Goal: Task Accomplishment & Management: Complete application form

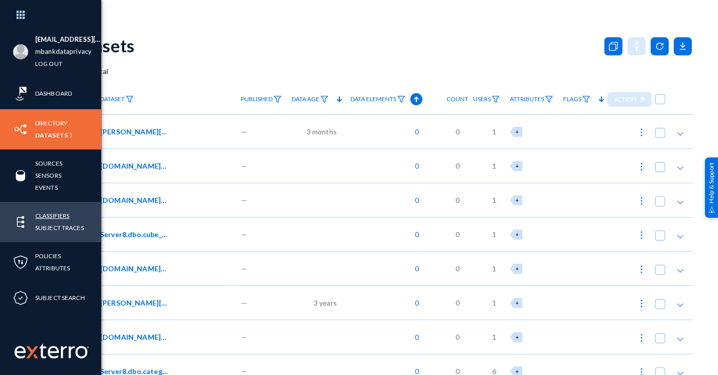
drag, startPoint x: 0, startPoint y: 0, endPoint x: 44, endPoint y: 214, distance: 218.7
click at [44, 214] on link "Classifiers" at bounding box center [52, 216] width 34 height 12
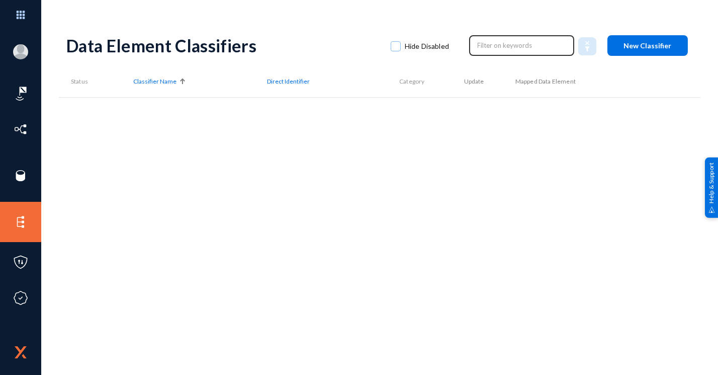
click at [489, 46] on input "text" at bounding box center [522, 45] width 89 height 15
type input "m"
click at [535, 60] on div "Data Element Classifiers Hide Disabled New Classifier" at bounding box center [379, 45] width 627 height 41
click at [533, 38] on input "text" at bounding box center [522, 45] width 89 height 15
click at [539, 21] on div "[EMAIL_ADDRESS][DOMAIN_NAME] mbankdataprivacy Log out Dashboard Directory Datas…" at bounding box center [359, 187] width 718 height 375
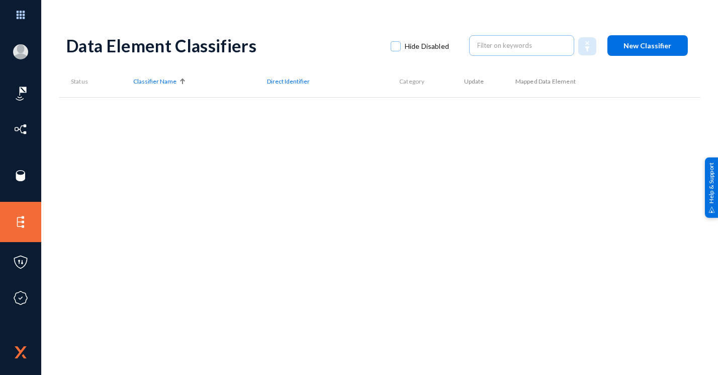
click at [539, 21] on div "[EMAIL_ADDRESS][DOMAIN_NAME] mbankdataprivacy Log out Dashboard Directory Datas…" at bounding box center [359, 187] width 718 height 375
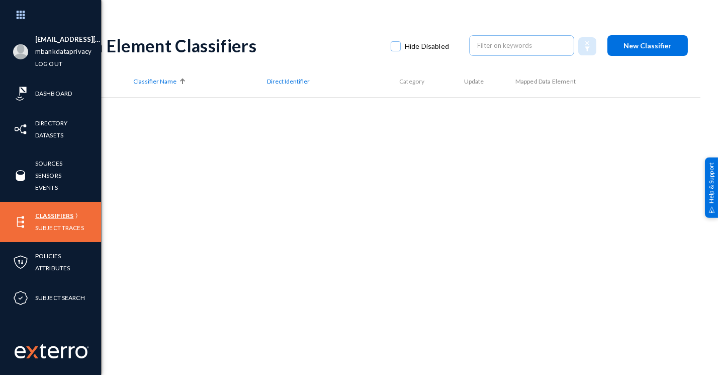
click at [63, 217] on link "Classifiers" at bounding box center [54, 216] width 38 height 12
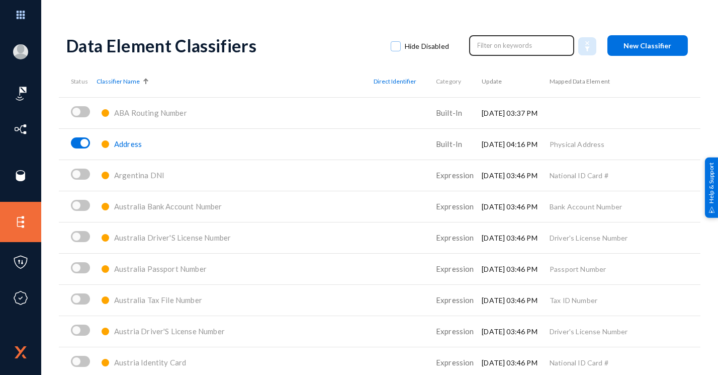
click at [469, 42] on div at bounding box center [521, 45] width 105 height 22
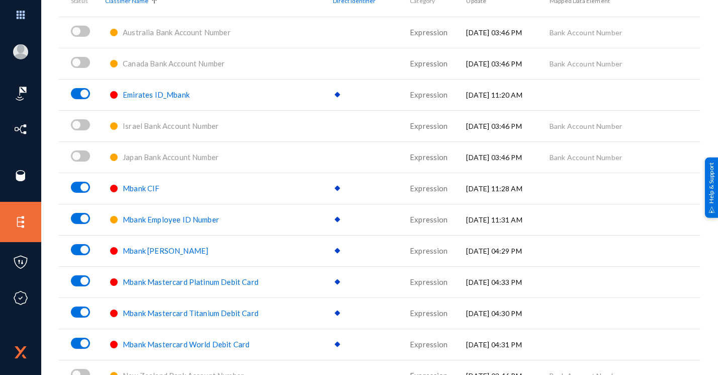
scroll to position [128, 0]
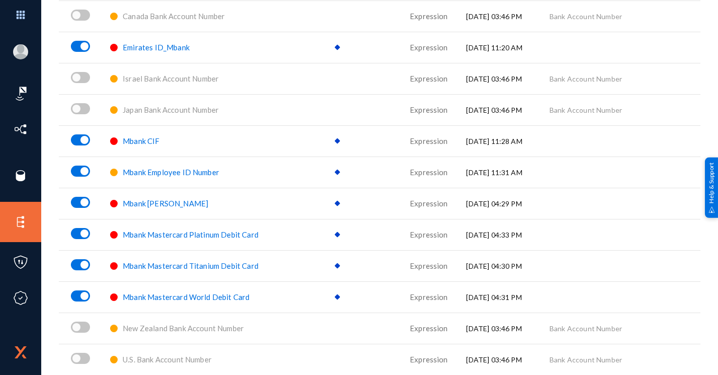
type input "mbank"
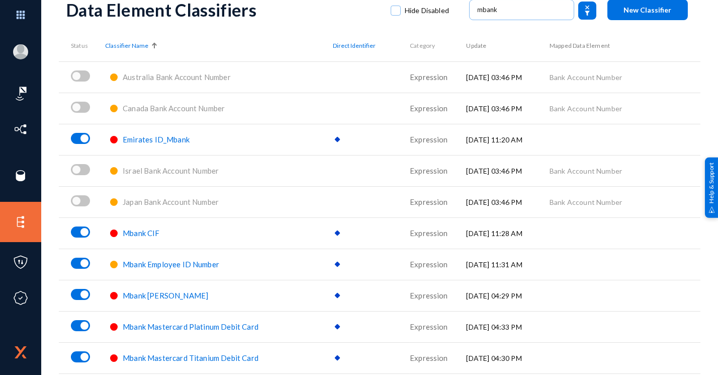
scroll to position [0, 0]
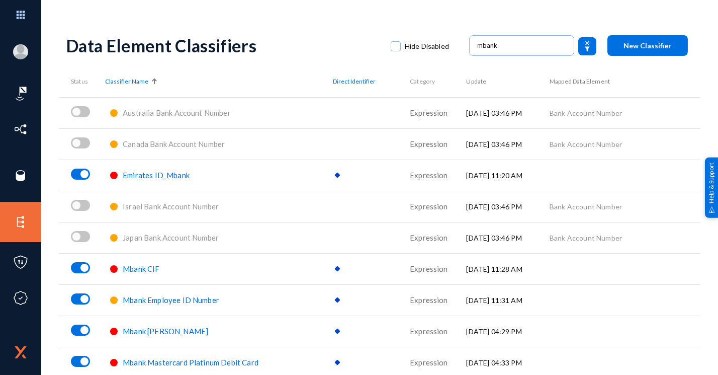
click at [622, 39] on button "New Classifier" at bounding box center [648, 45] width 80 height 21
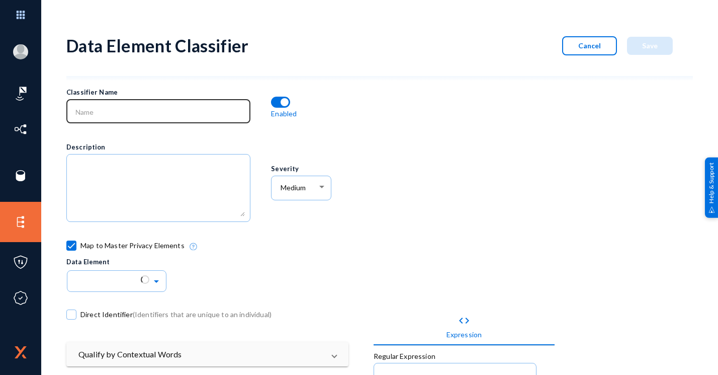
click at [106, 103] on div at bounding box center [159, 110] width 174 height 26
click at [192, 120] on div at bounding box center [159, 110] width 174 height 26
paste input "Mbank Mastercard World Debit Card"
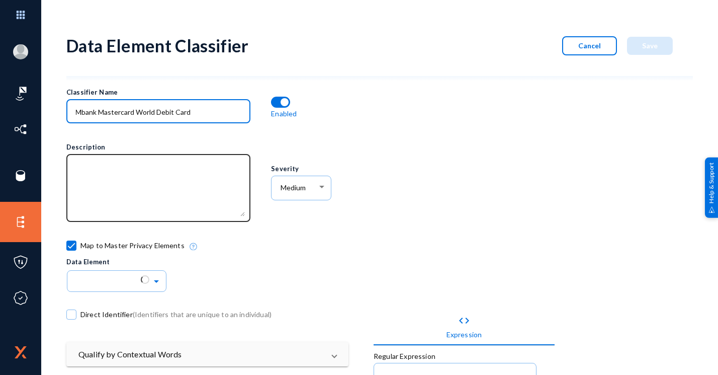
type input "Mbank Mastercard World Debit Card"
click at [148, 188] on textarea at bounding box center [160, 189] width 169 height 54
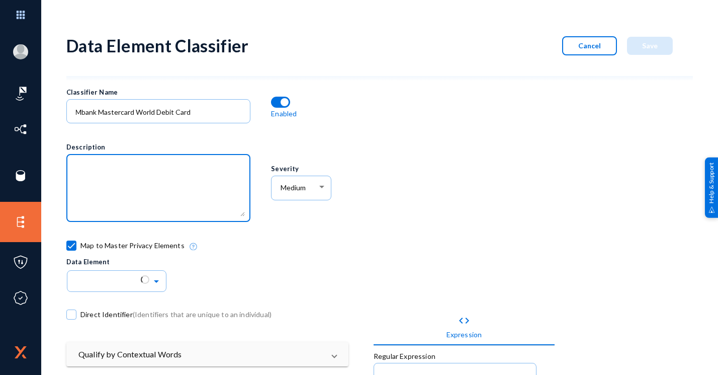
paste textarea "Mbank Mastercard World Debit Card"
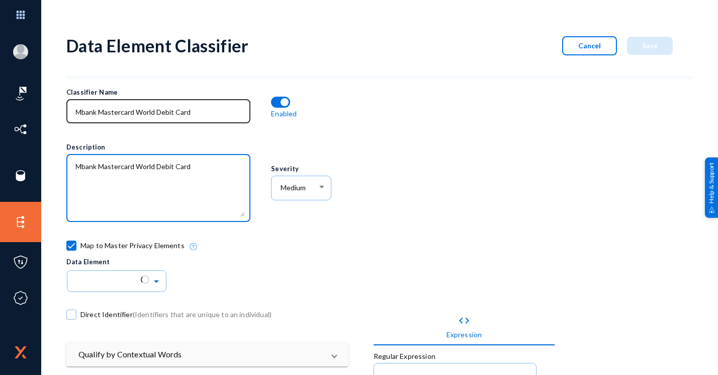
type textarea "Mbank Mastercard World Debit Card"
click at [129, 109] on input "Mbank Mastercard World Debit Card" at bounding box center [160, 112] width 169 height 9
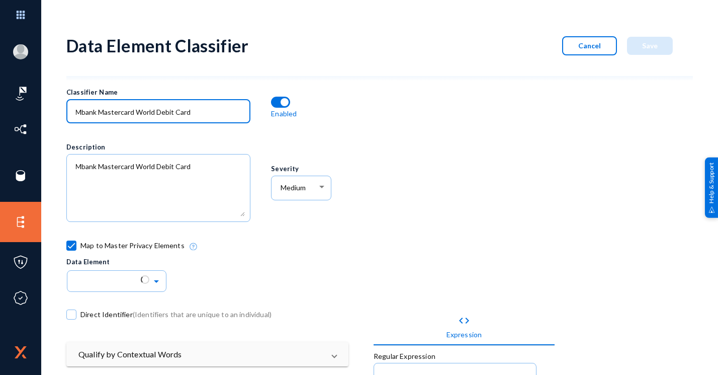
click at [145, 113] on input "Mbank Mastercard World Debit Card" at bounding box center [160, 112] width 169 height 9
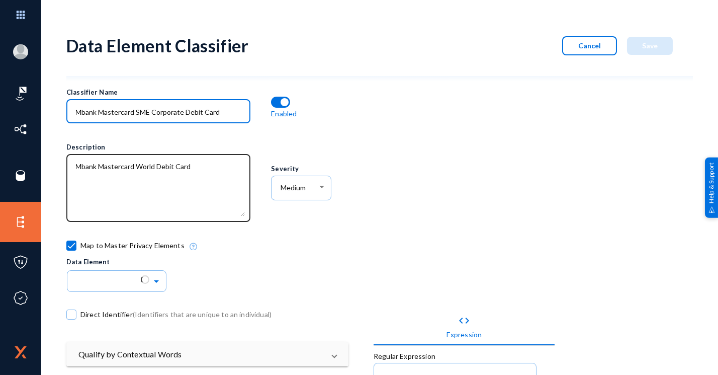
type input "Mbank Mastercard SME Corporate Debit Card"
click at [144, 163] on textarea at bounding box center [160, 189] width 169 height 54
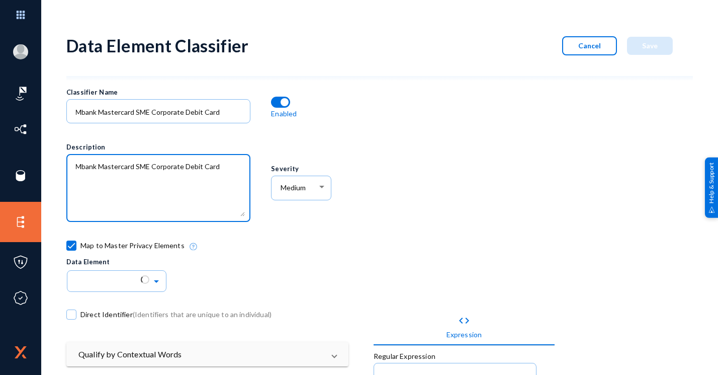
click at [231, 168] on textarea at bounding box center [160, 189] width 169 height 54
type textarea "Mbank Mastercard SME Corporate Debit Card Regex"
click at [77, 263] on span "Data Element" at bounding box center [88, 261] width 44 height 8
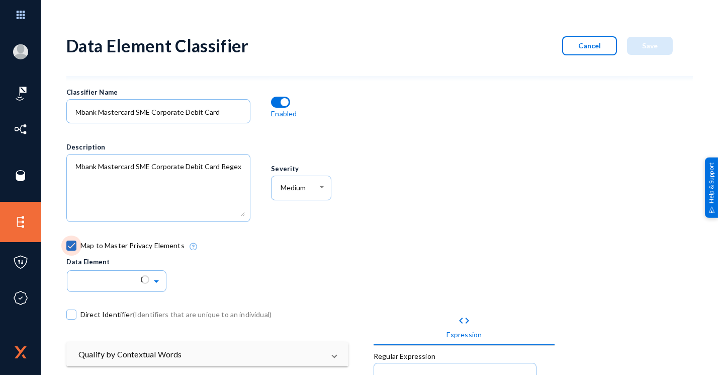
click at [79, 245] on label "Map to Master Privacy Elements" at bounding box center [125, 245] width 118 height 15
click at [72, 250] on input "Map to Master Privacy Elements" at bounding box center [71, 250] width 1 height 1
checkbox input "false"
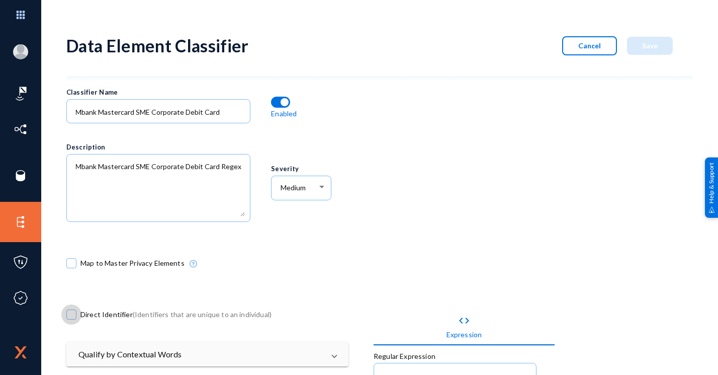
click at [96, 310] on span "Direct Identifier (Identifiers that are unique to an individual)" at bounding box center [175, 314] width 191 height 15
click at [72, 319] on input "Direct Identifier (Identifiers that are unique to an individual)" at bounding box center [71, 319] width 1 height 1
checkbox input "true"
click at [277, 192] on div "Medium" at bounding box center [302, 187] width 50 height 26
click at [281, 210] on span "High" at bounding box center [303, 202] width 46 height 18
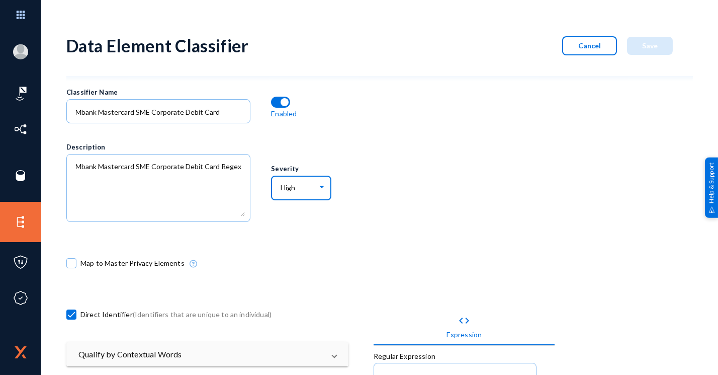
click at [389, 241] on div "Map to Master Privacy Elements" at bounding box center [321, 265] width 511 height 51
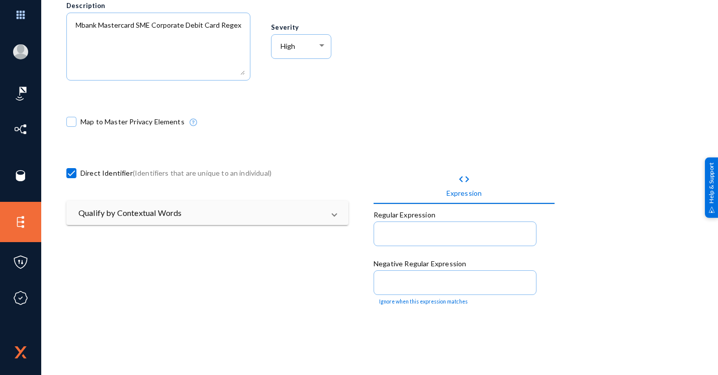
scroll to position [101, 0]
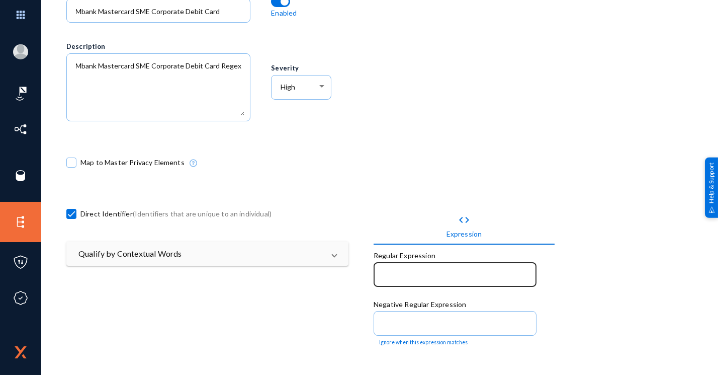
click at [409, 281] on div at bounding box center [455, 274] width 152 height 26
paste input "^5182[- ]?9109([- ]?\d{4}){2}$"
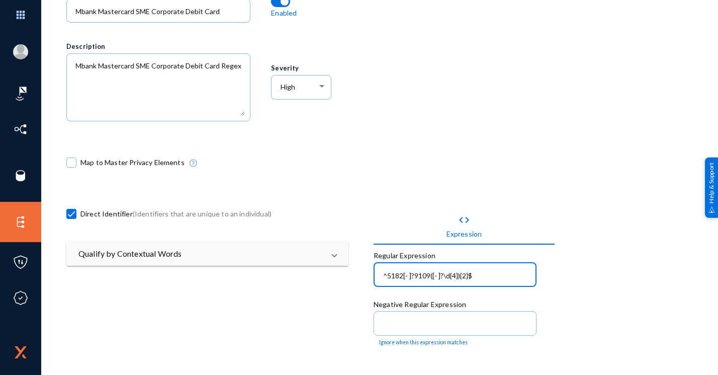
type input "^5182[- ]?9109([- ]?\d{4}){2}$"
click at [381, 274] on div "^5182[- ]?9109([- ]?\d{4}){2}$" at bounding box center [455, 274] width 152 height 26
click at [383, 274] on input "^5182[- ]?9109([- ]?\d{4}){2}$" at bounding box center [457, 275] width 148 height 9
click at [543, 143] on div "Map to Master Privacy Elements" at bounding box center [321, 164] width 511 height 51
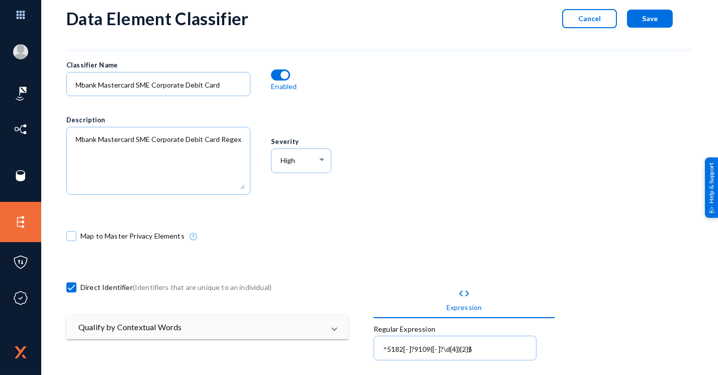
scroll to position [0, 0]
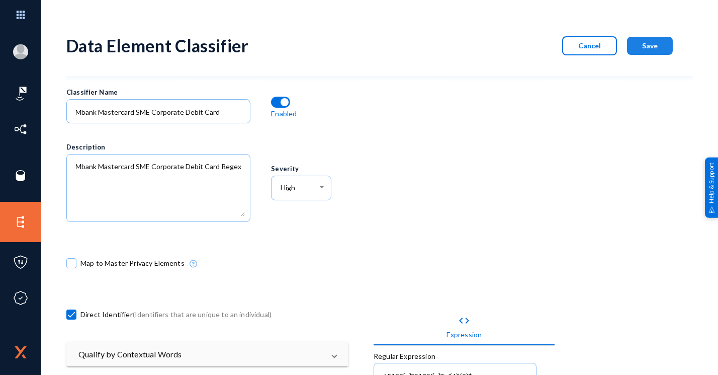
click at [642, 47] on span "Save" at bounding box center [650, 45] width 16 height 9
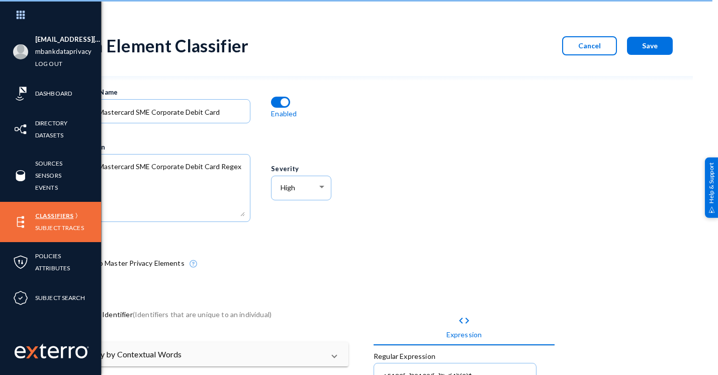
click at [50, 213] on link "Classifiers" at bounding box center [54, 216] width 38 height 12
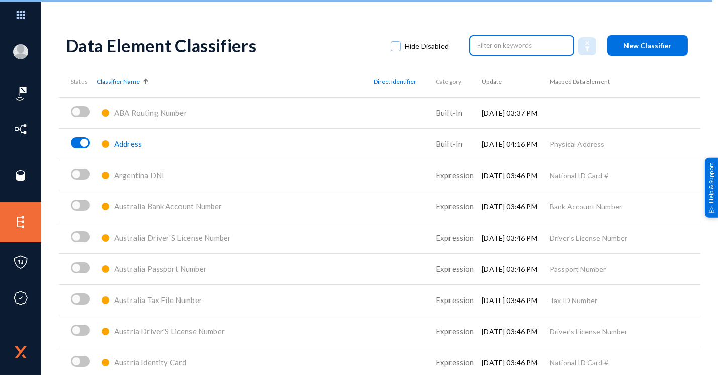
click at [491, 41] on input "text" at bounding box center [522, 45] width 89 height 15
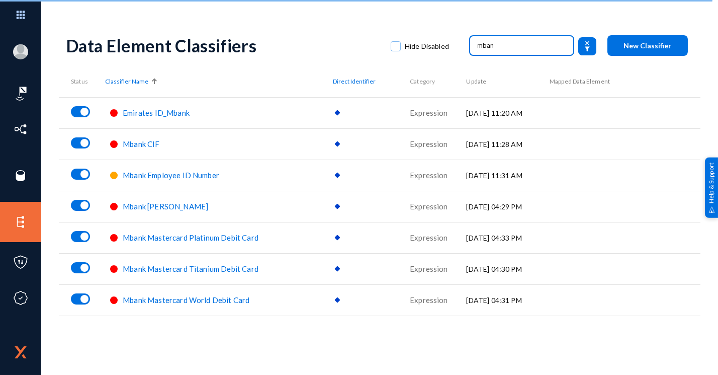
type input "mbank"
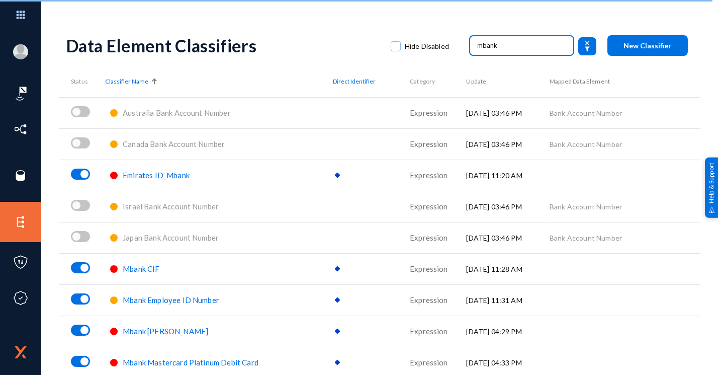
click at [642, 53] on button "New Classifier" at bounding box center [648, 45] width 80 height 21
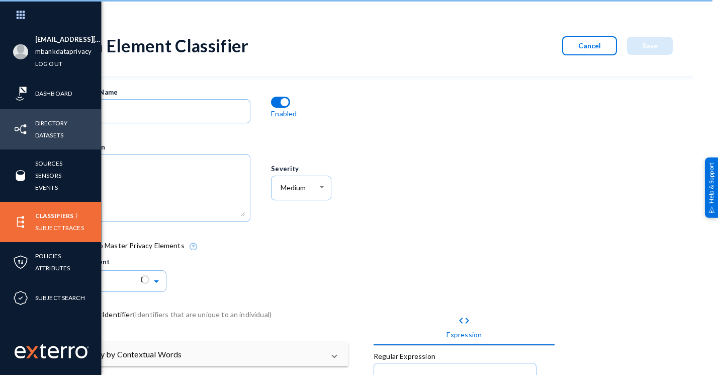
click at [101, 110] on div "Directory Datasets" at bounding box center [50, 129] width 101 height 40
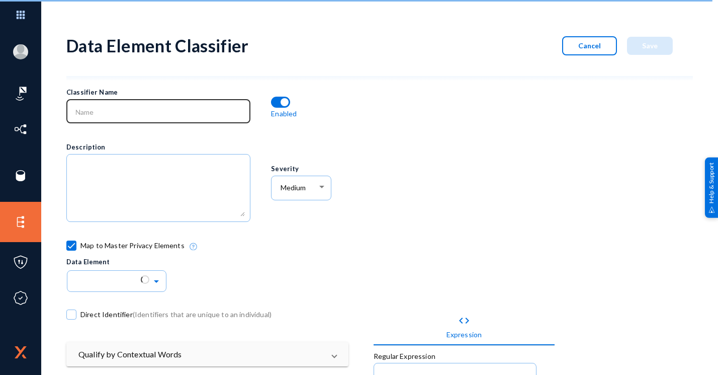
click at [132, 106] on div at bounding box center [159, 110] width 174 height 26
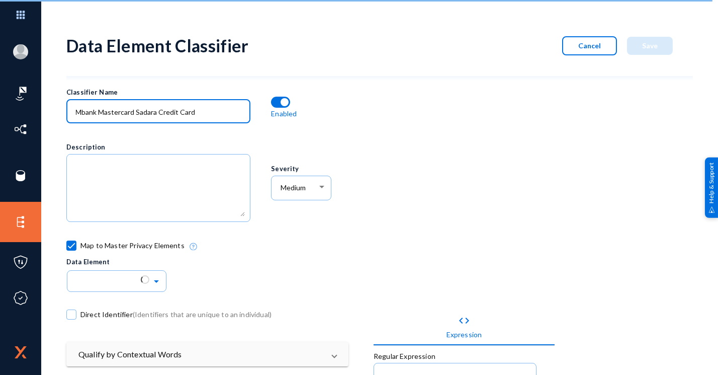
drag, startPoint x: 227, startPoint y: 112, endPoint x: -2, endPoint y: 98, distance: 229.3
click at [0, 98] on html "[EMAIL_ADDRESS][DOMAIN_NAME] mbankdataprivacy Log out Dashboard Directory Datas…" at bounding box center [359, 187] width 718 height 375
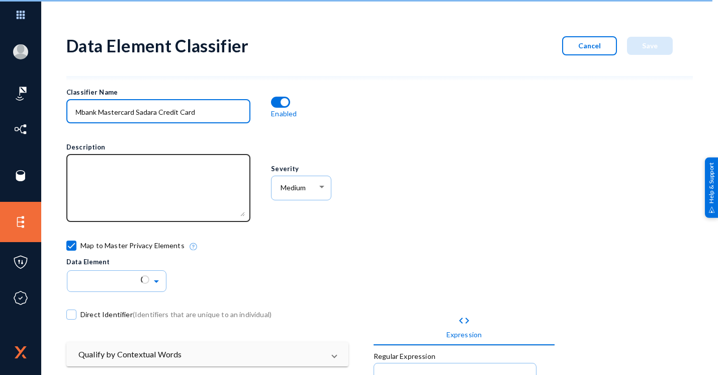
type input "Mbank Mastercard Sadara Credit Card"
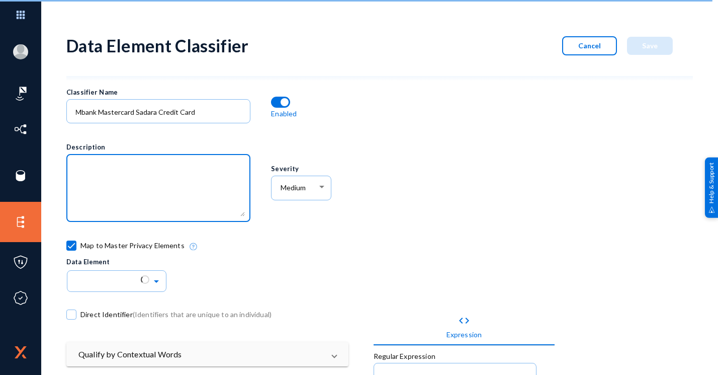
click at [114, 182] on textarea at bounding box center [160, 189] width 169 height 54
paste textarea "Mbank Mastercard Sadara Credit Card"
type textarea "Mbank Mastercard Sadara Credit Card Regex"
click at [287, 177] on div "Medium" at bounding box center [302, 187] width 50 height 26
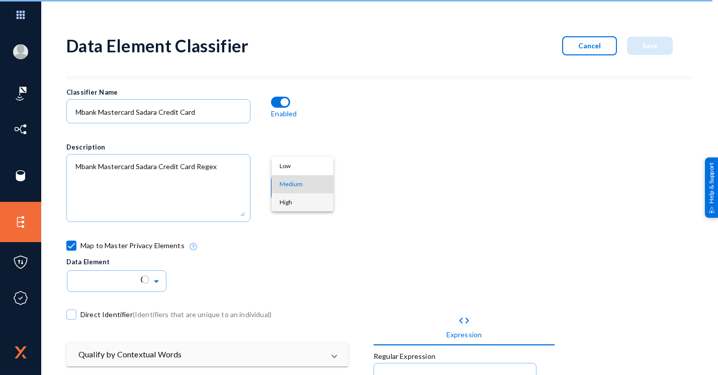
click at [317, 200] on span "High" at bounding box center [303, 202] width 46 height 18
click at [74, 240] on span at bounding box center [71, 245] width 10 height 10
click at [72, 250] on input "Map to Master Privacy Elements" at bounding box center [71, 250] width 1 height 1
checkbox input "false"
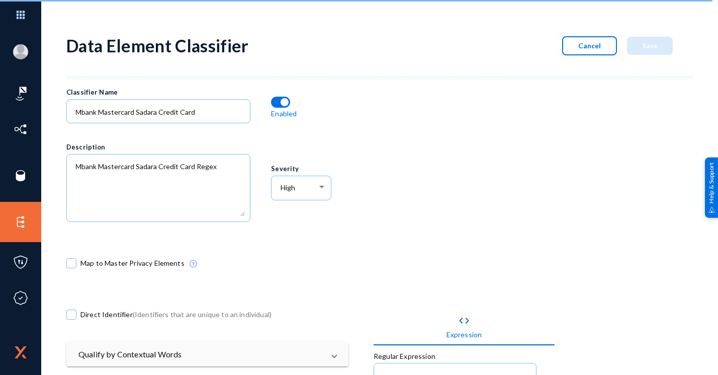
click at [72, 305] on div "Direct Identifier (Identifiers that are unique to an individual)" at bounding box center [219, 316] width 307 height 51
click at [72, 310] on span at bounding box center [71, 314] width 10 height 10
click at [72, 319] on input "Direct Identifier (Identifiers that are unique to an individual)" at bounding box center [71, 319] width 1 height 1
checkbox input "true"
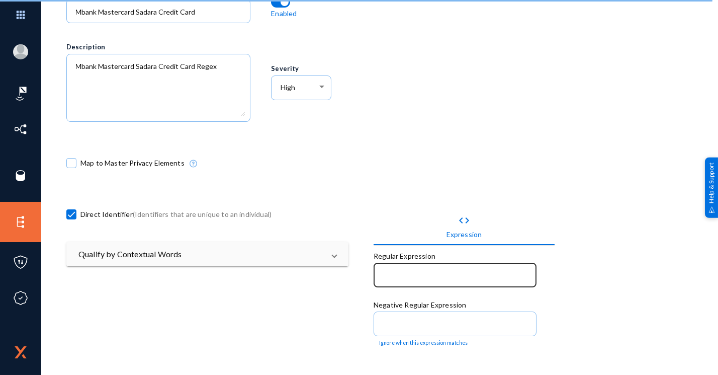
scroll to position [101, 0]
click at [481, 267] on div at bounding box center [455, 274] width 152 height 26
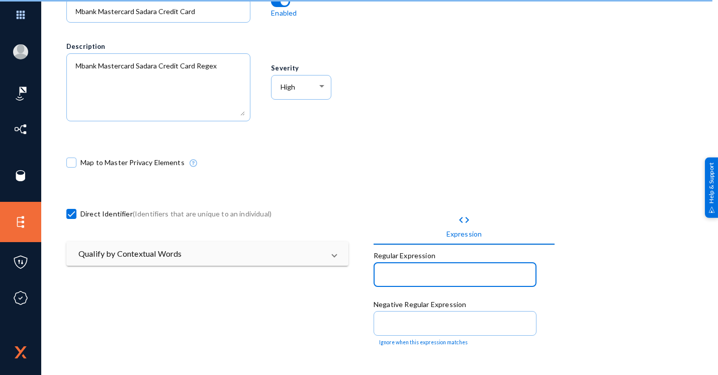
paste input "^5126[- ]?11\d{2}([- ]?\d{4}){2}$"
click at [383, 271] on input "^5126[- ]?11\d{2}([- ]?\d{4}){2}$" at bounding box center [457, 275] width 148 height 9
type input "^5126[- ]?11\d{2}([- ]?\d{4}){2}$"
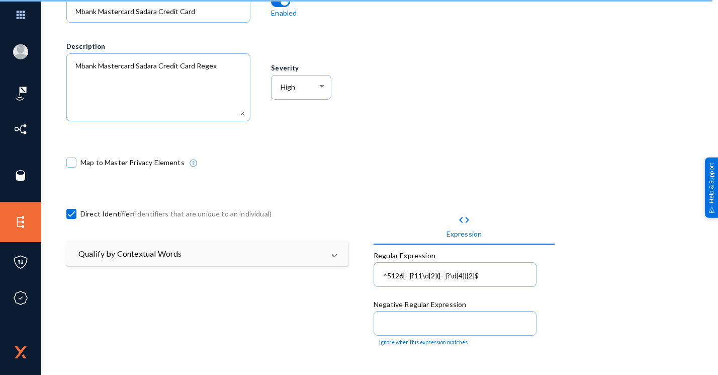
click at [570, 180] on div "Map to Master Privacy Elements" at bounding box center [321, 164] width 511 height 51
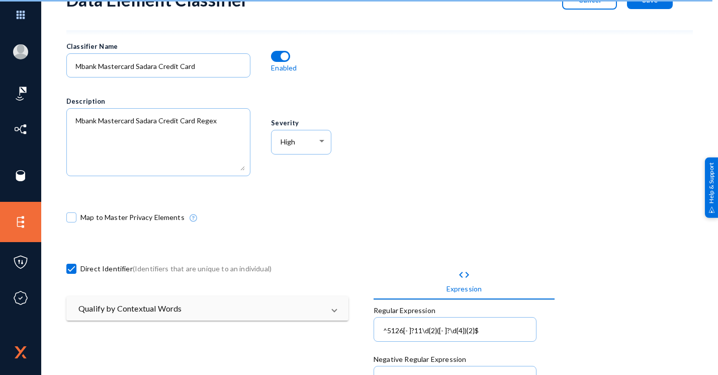
scroll to position [0, 0]
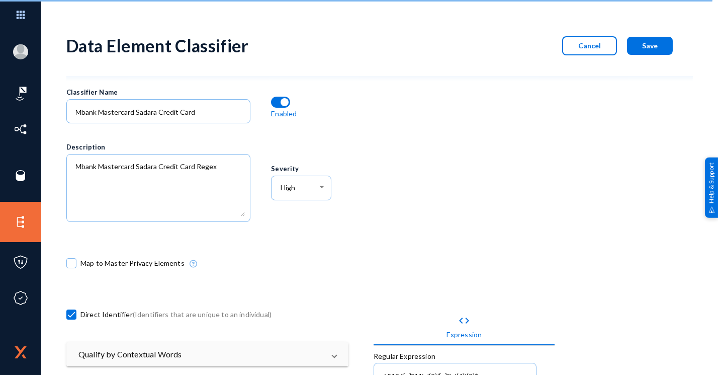
click at [641, 49] on button "Save" at bounding box center [650, 46] width 46 height 18
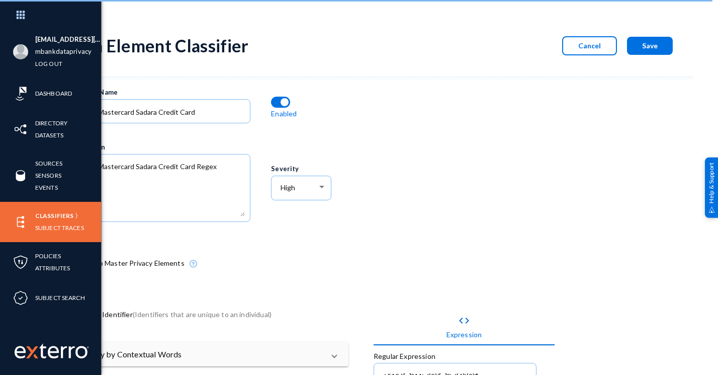
drag, startPoint x: 55, startPoint y: 215, endPoint x: 84, endPoint y: 220, distance: 29.7
click at [55, 215] on link "Classifiers" at bounding box center [54, 216] width 38 height 12
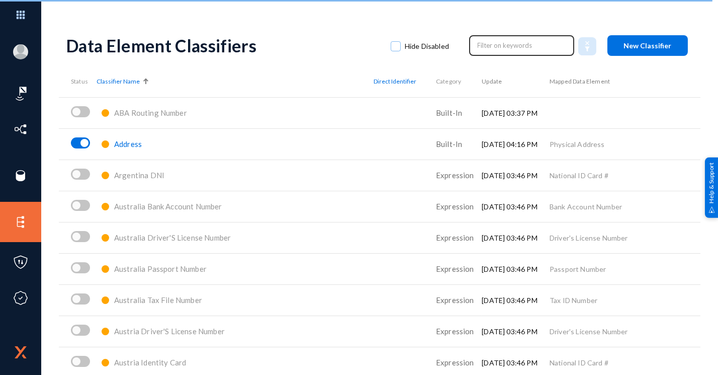
click at [484, 42] on input "text" at bounding box center [522, 45] width 89 height 15
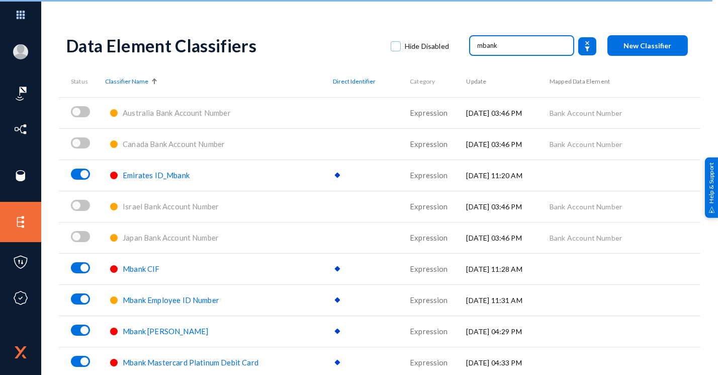
drag, startPoint x: 547, startPoint y: 51, endPoint x: 434, endPoint y: 50, distance: 112.7
click at [465, 51] on div "mbank" at bounding box center [533, 45] width 148 height 21
type input "mbank"
click at [620, 43] on button "New Classifier" at bounding box center [648, 45] width 80 height 21
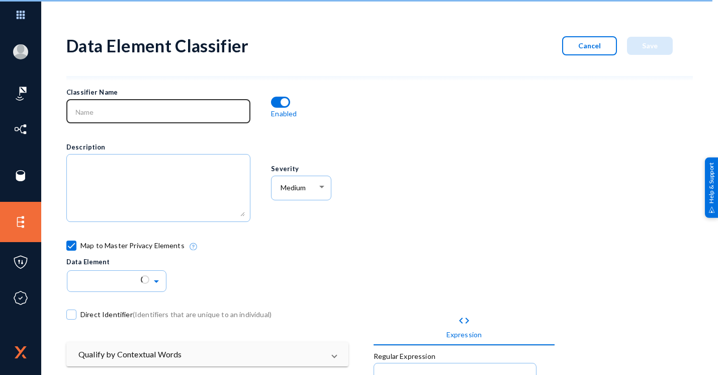
click at [191, 120] on div at bounding box center [159, 110] width 174 height 26
paste input "Mbank Mastercard Sadara Credit Card"
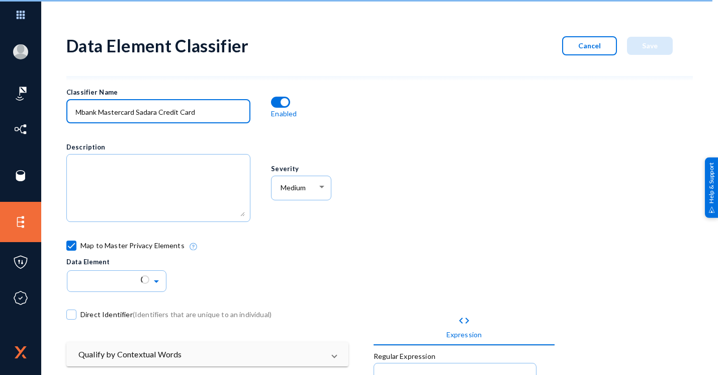
click at [150, 114] on input "Mbank Mastercard Sadara Credit Card" at bounding box center [160, 112] width 169 height 9
type input "Mbank Mastercard Platinum Credit Card"
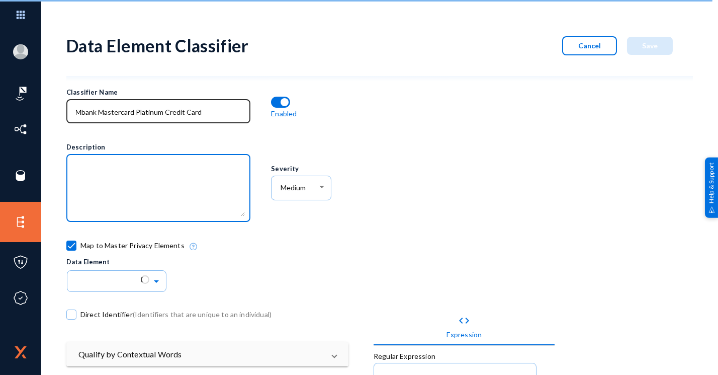
click at [209, 116] on input "Mbank Mastercard Platinum Credit Card" at bounding box center [160, 112] width 169 height 9
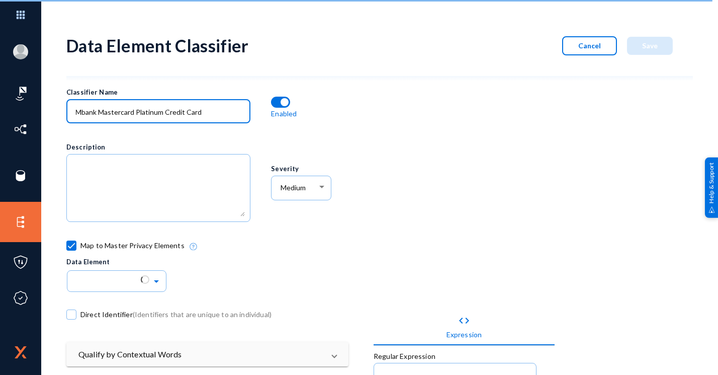
click at [209, 116] on input "Mbank Mastercard Platinum Credit Card" at bounding box center [160, 112] width 169 height 9
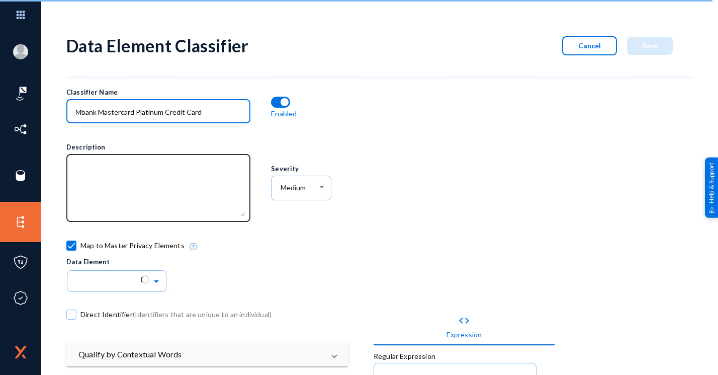
click at [160, 187] on textarea at bounding box center [160, 189] width 169 height 54
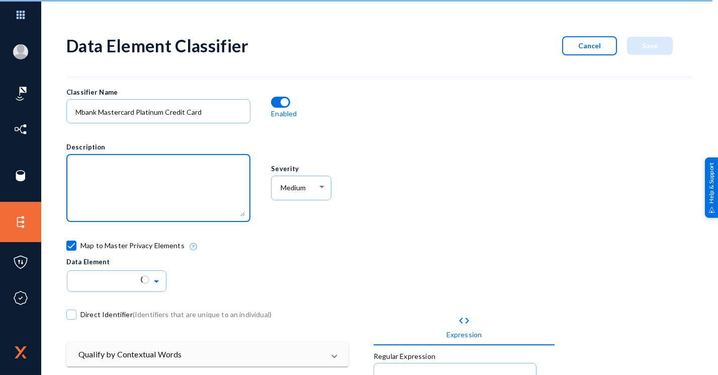
paste textarea "Mbank Mastercard Platinum Credit Card"
type textarea "Mbank Mastercard Platinum Credit Card Regex"
click at [306, 189] on div "Medium" at bounding box center [299, 187] width 37 height 9
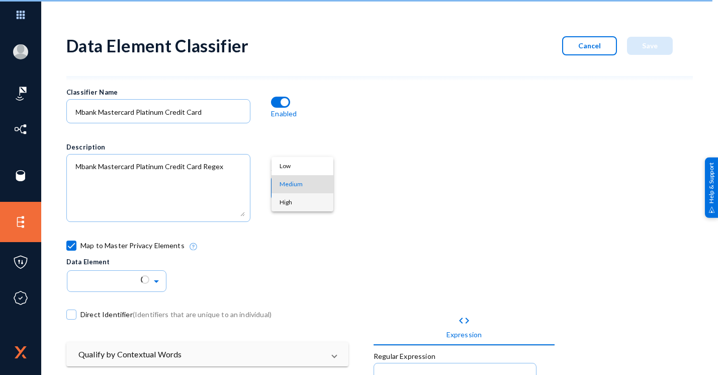
click at [304, 205] on span "High" at bounding box center [303, 202] width 46 height 18
click at [115, 238] on span "Map to Master Privacy Elements" at bounding box center [132, 245] width 104 height 15
click at [72, 250] on input "Map to Master Privacy Elements" at bounding box center [71, 250] width 1 height 1
checkbox input "false"
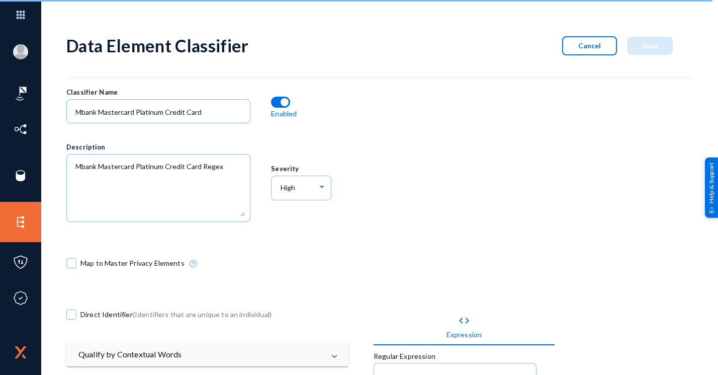
click at [115, 315] on span "Direct Identifier (Identifiers that are unique to an individual)" at bounding box center [175, 314] width 191 height 15
click at [72, 319] on input "Direct Identifier (Identifiers that are unique to an individual)" at bounding box center [71, 319] width 1 height 1
checkbox input "true"
click at [390, 277] on div "Map to Master Privacy Elements" at bounding box center [321, 265] width 511 height 51
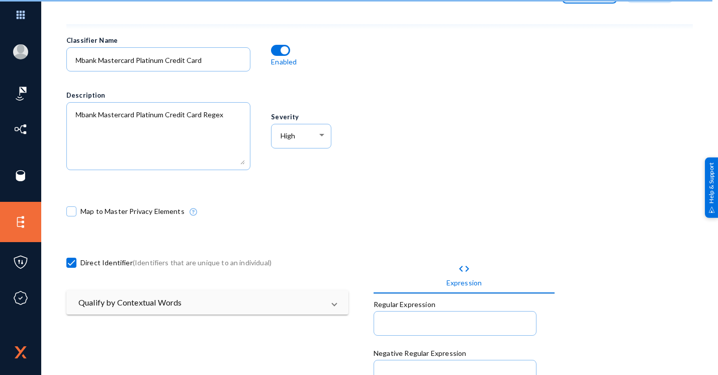
scroll to position [101, 0]
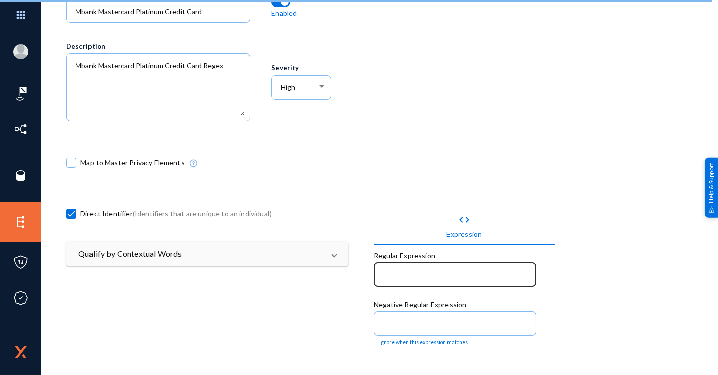
click at [420, 278] on input at bounding box center [457, 275] width 148 height 9
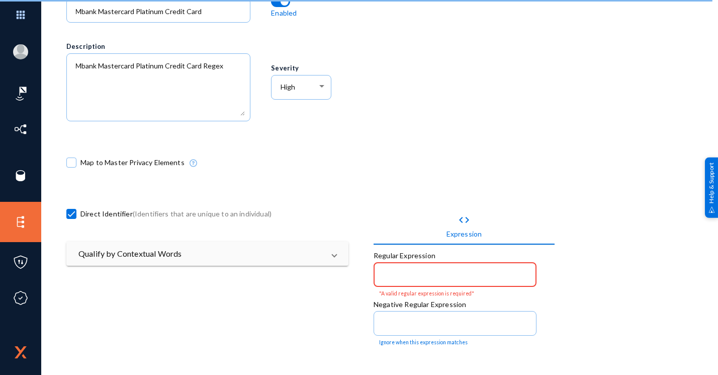
click at [486, 272] on input at bounding box center [457, 275] width 148 height 9
paste input "^5176[- ]?90\d{2}([- ]?\d{4}){2}$"
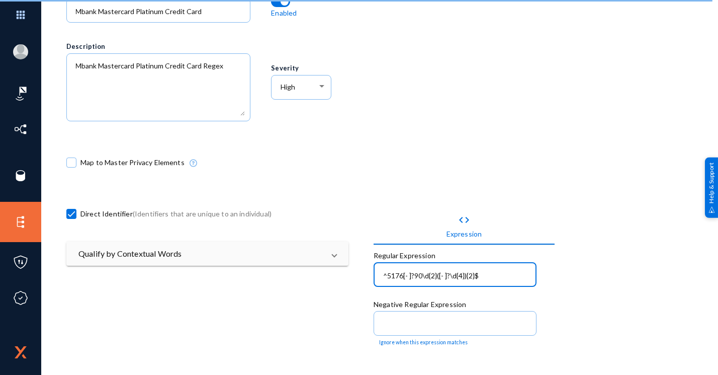
scroll to position [0, 0]
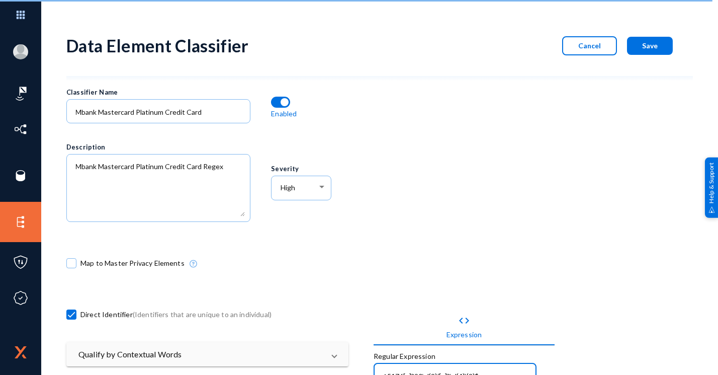
type input "^5176[- ]?90\d{2}([- ]?\d{4}){2}$"
click at [639, 51] on button "Save" at bounding box center [650, 46] width 46 height 18
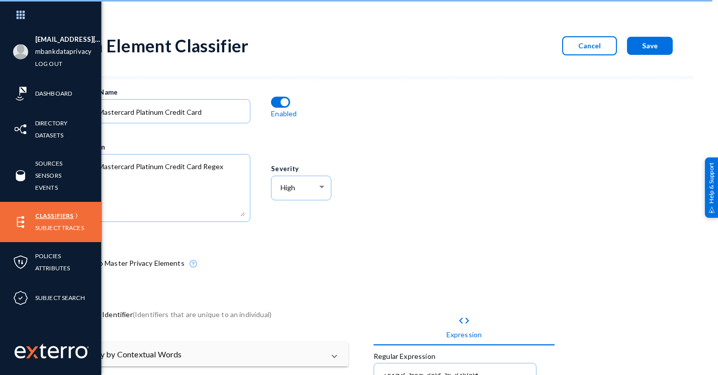
click at [46, 214] on link "Classifiers" at bounding box center [54, 216] width 38 height 12
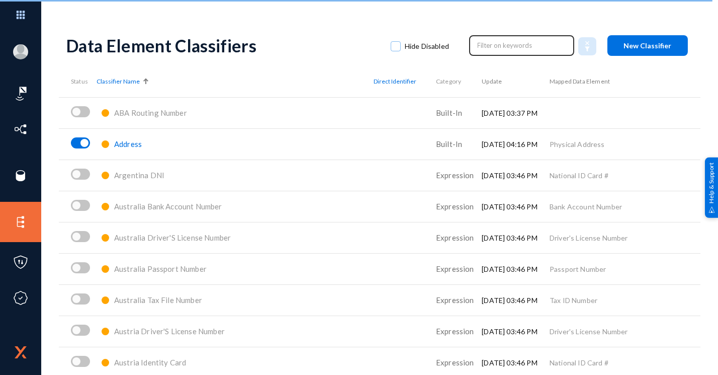
click at [533, 54] on div at bounding box center [521, 45] width 105 height 22
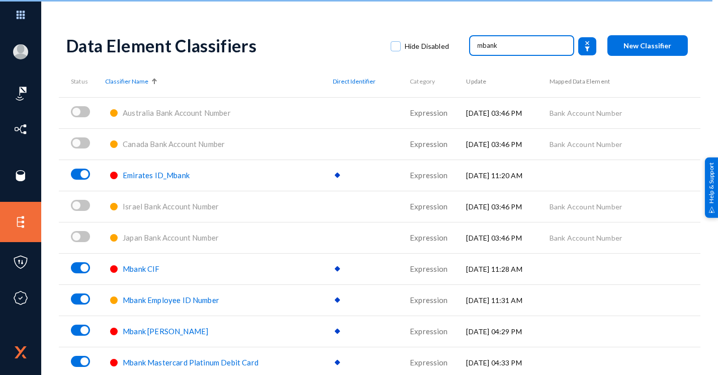
type input "mbank"
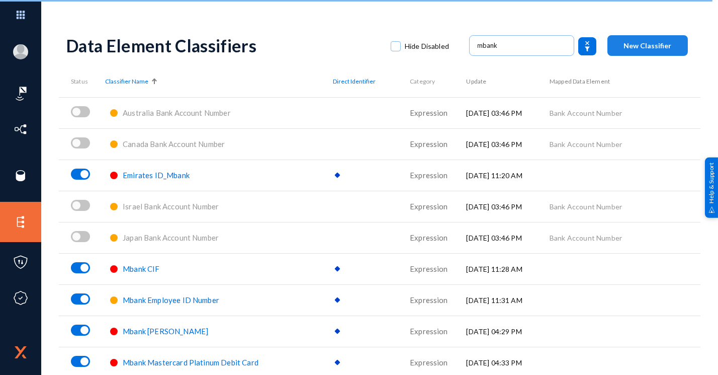
click at [661, 52] on button "New Classifier" at bounding box center [648, 45] width 80 height 21
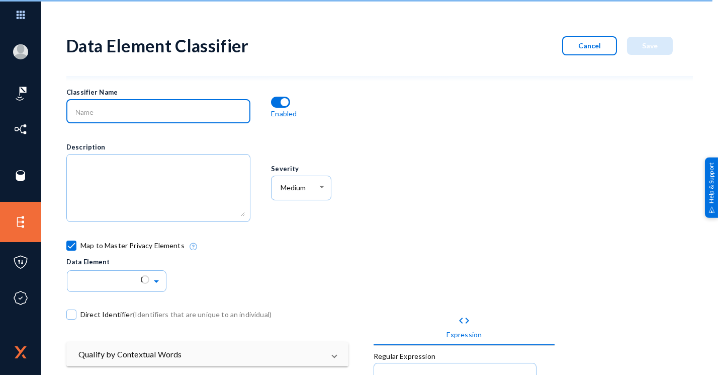
click at [211, 111] on input at bounding box center [160, 112] width 169 height 9
paste input "Mbank Mastercard Platinum Credit Card"
click at [142, 111] on input "Mbank Mastercard Platinum Credit Card" at bounding box center [160, 112] width 169 height 9
type input "Mbank Mastercard World Elite Credit Card"
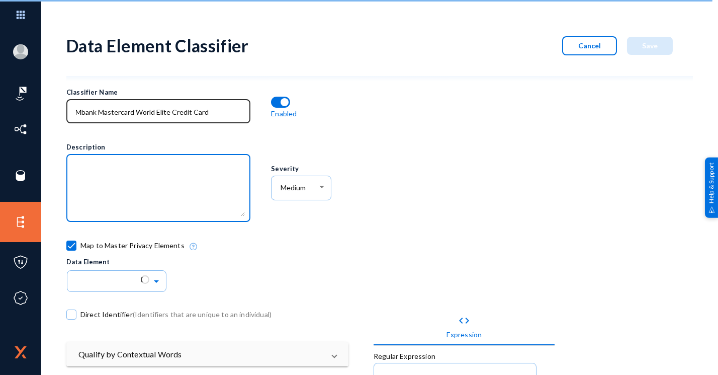
click at [182, 114] on input "Mbank Mastercard World Elite Credit Card" at bounding box center [160, 112] width 169 height 9
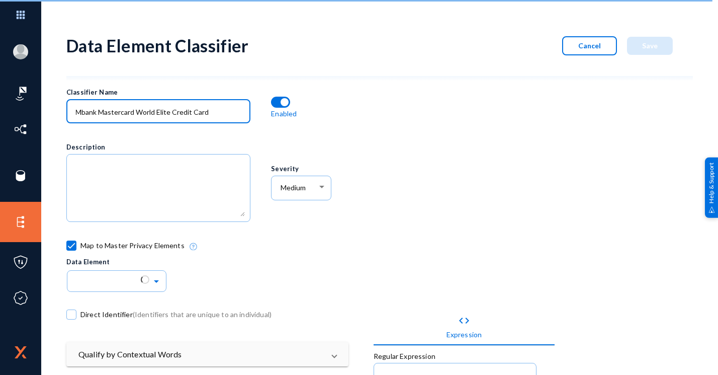
click at [181, 113] on input "Mbank Mastercard World Elite Credit Card" at bounding box center [160, 112] width 169 height 9
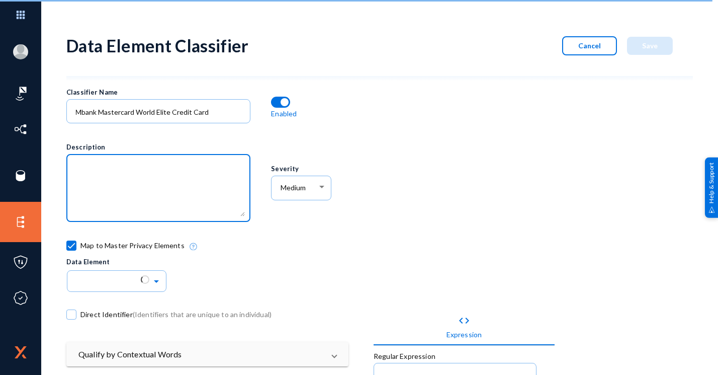
click at [166, 167] on textarea at bounding box center [160, 189] width 169 height 54
paste textarea "Mbank Mastercard World Elite Credit Card"
type textarea "Mbank Mastercard World Elite Credit Card Regex"
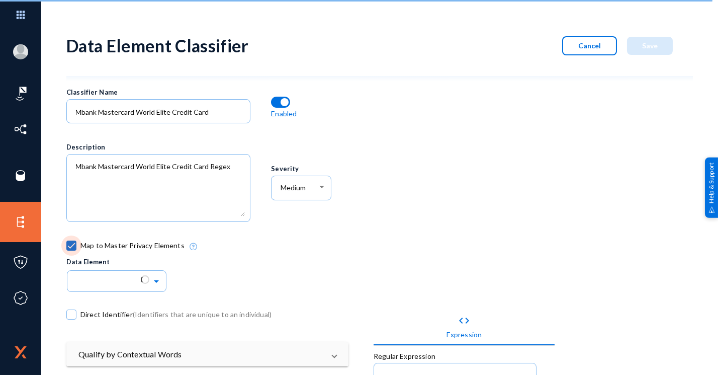
click at [123, 241] on span "Map to Master Privacy Elements" at bounding box center [132, 245] width 104 height 15
click at [72, 250] on input "Map to Master Privacy Elements" at bounding box center [71, 250] width 1 height 1
checkbox input "false"
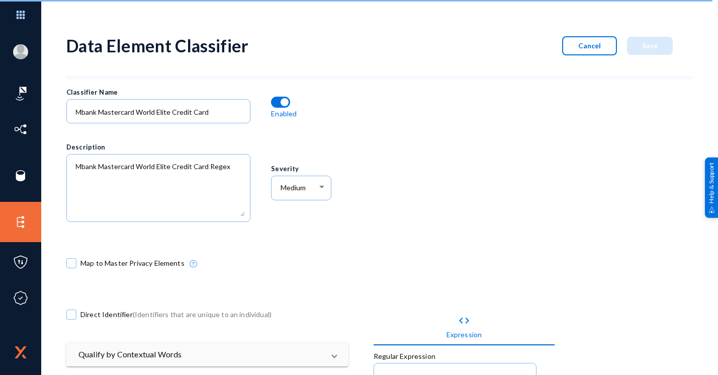
click at [89, 321] on mat-checkbox "Direct Identifier (Identifiers that are unique to an individual)" at bounding box center [168, 316] width 205 height 19
click at [106, 311] on span "Direct Identifier (Identifiers that are unique to an individual)" at bounding box center [175, 314] width 191 height 15
click at [72, 319] on input "Direct Identifier (Identifiers that are unique to an individual)" at bounding box center [71, 319] width 1 height 1
checkbox input "true"
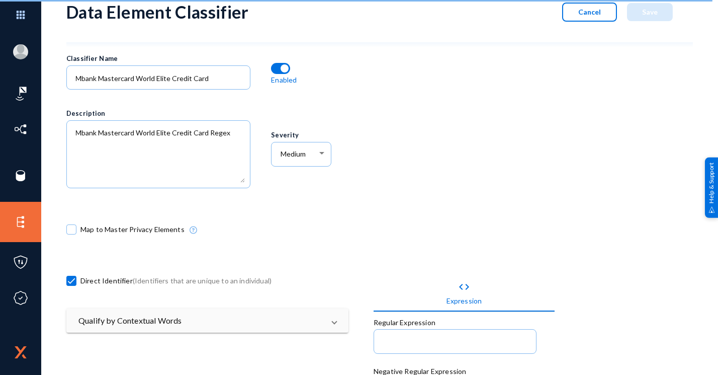
scroll to position [50, 0]
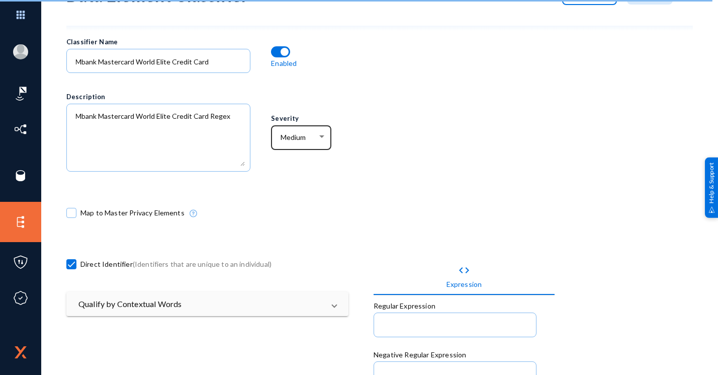
click at [297, 128] on div "Medium" at bounding box center [302, 137] width 50 height 26
click at [296, 154] on span "High" at bounding box center [303, 152] width 46 height 18
click at [421, 170] on div at bounding box center [527, 112] width 307 height 153
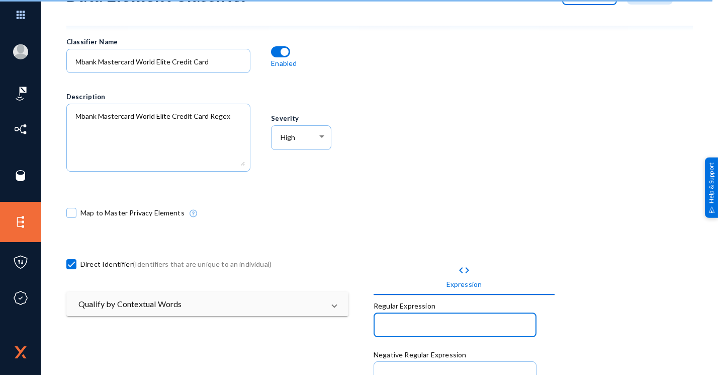
click at [476, 328] on input at bounding box center [457, 325] width 148 height 9
paste input "^5147[- ]?44\d{2}([- ]?\d{4}){2}$"
type input "^5147[- ]?44\d{2}([- ]?\d{4}){2}$"
click at [428, 222] on div "Map to Master Privacy Elements" at bounding box center [321, 215] width 511 height 51
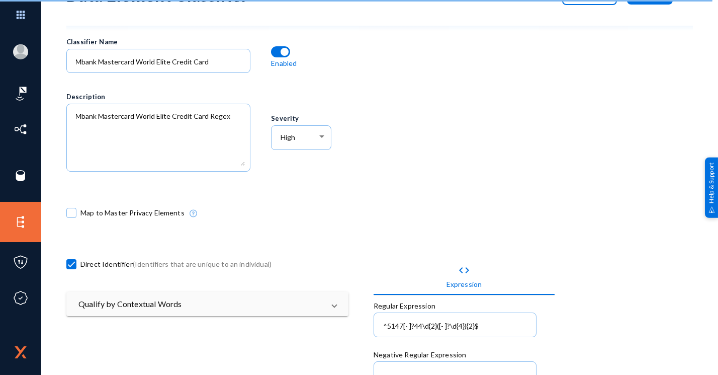
scroll to position [0, 0]
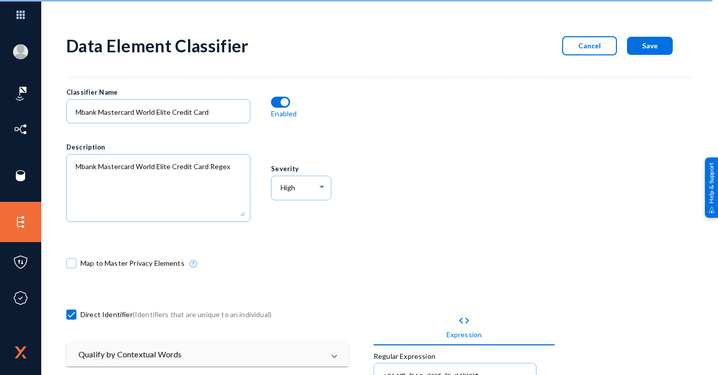
click at [634, 49] on button "Save" at bounding box center [650, 46] width 46 height 18
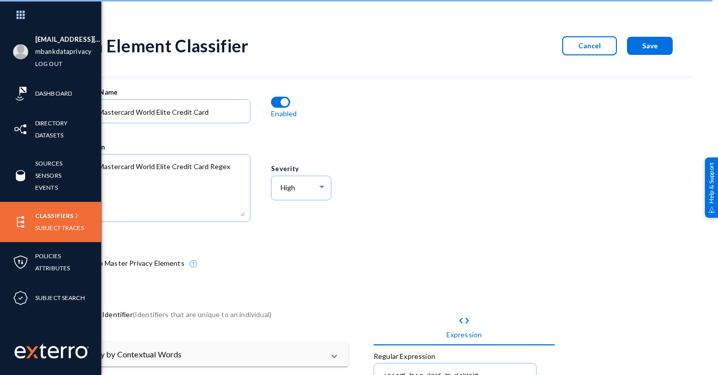
click at [33, 216] on div "Classifiers Subject Traces" at bounding box center [50, 222] width 101 height 40
click at [62, 219] on link "Classifiers" at bounding box center [54, 216] width 38 height 12
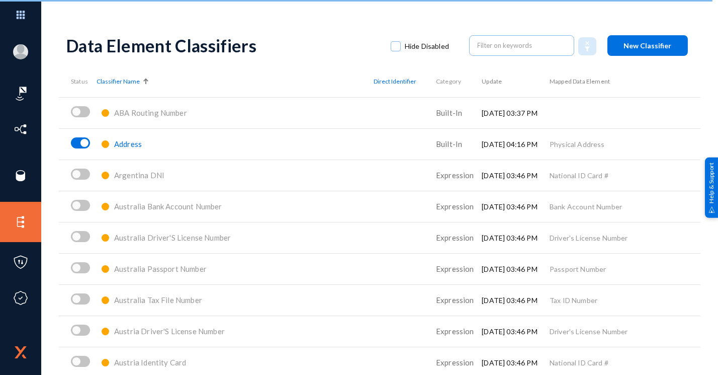
click at [500, 31] on div "Data Element Classifiers Hide Disabled New Classifier" at bounding box center [379, 45] width 627 height 41
click at [498, 36] on div at bounding box center [521, 45] width 105 height 22
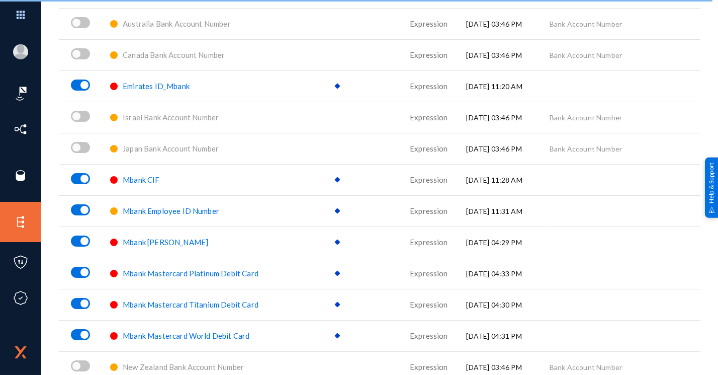
scroll to position [128, 0]
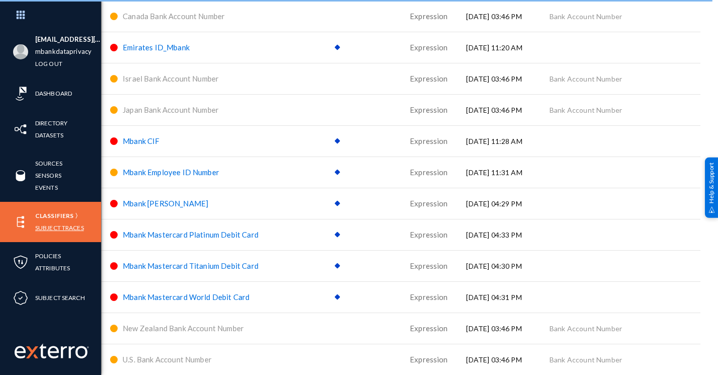
type input "mbank"
click at [48, 224] on link "Subject Traces" at bounding box center [59, 228] width 49 height 12
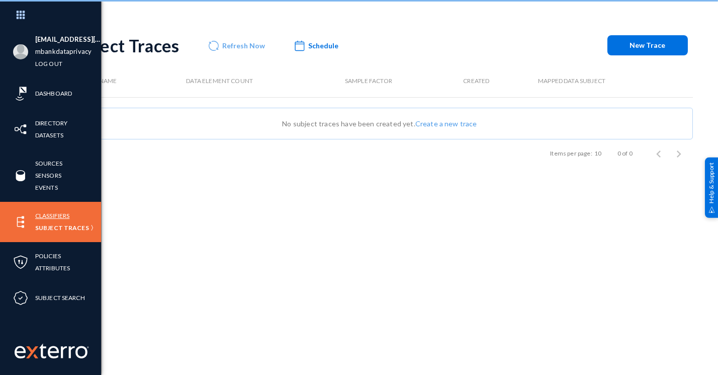
click at [52, 216] on link "Classifiers" at bounding box center [52, 216] width 34 height 12
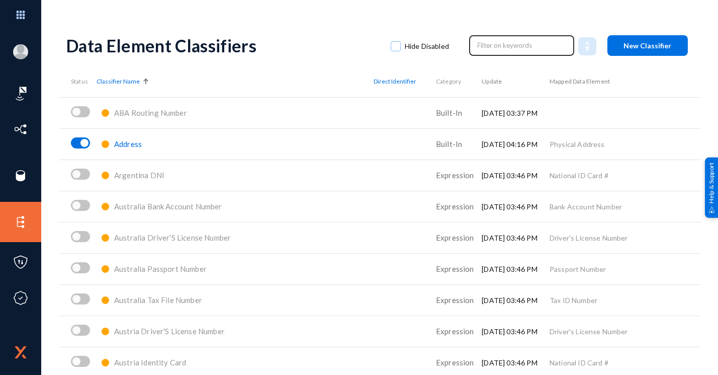
click at [480, 38] on input "text" at bounding box center [522, 45] width 89 height 15
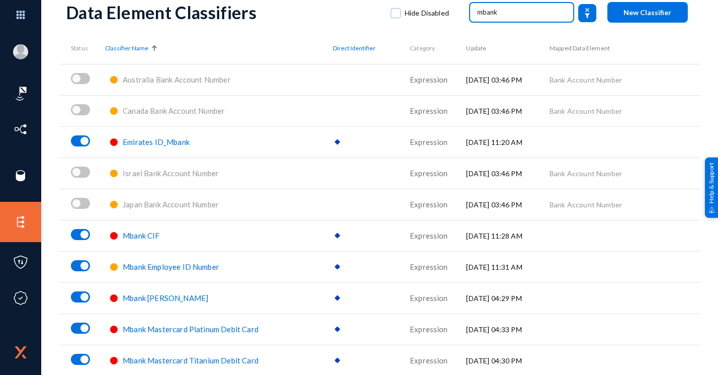
scroll to position [50, 0]
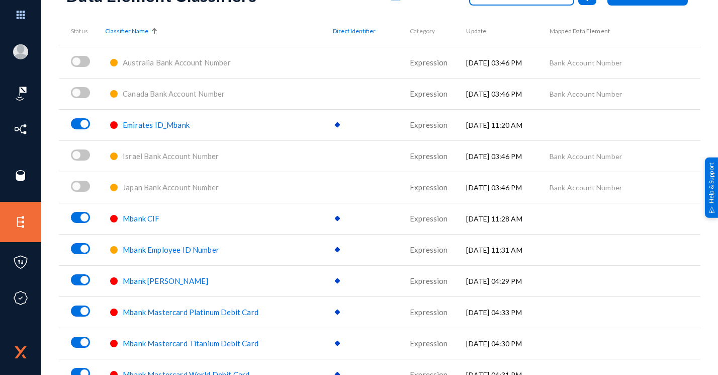
type input "mbank"
click at [181, 127] on span "Emirates ID_Mbank" at bounding box center [156, 124] width 67 height 9
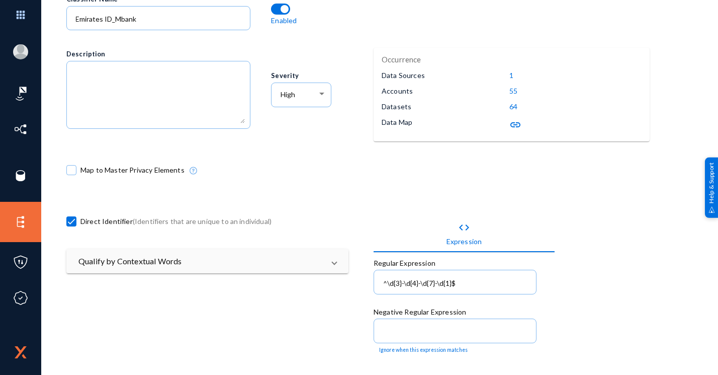
scroll to position [150, 0]
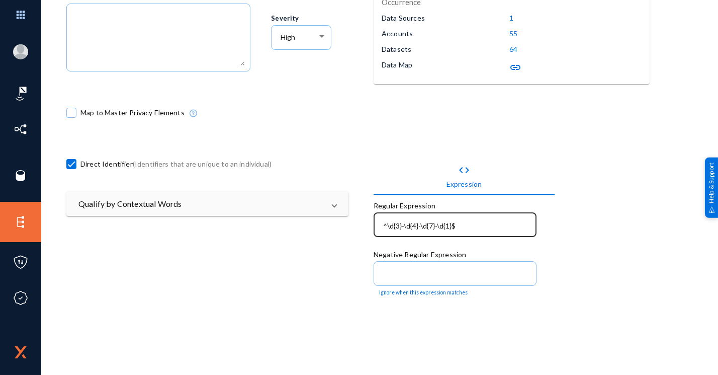
click at [414, 228] on input "^\d{3}-\d{4}-\d{7}-\d{1}$" at bounding box center [457, 225] width 148 height 9
drag, startPoint x: 415, startPoint y: 225, endPoint x: 498, endPoint y: 236, distance: 84.2
click at [499, 241] on div "^\d{3}-\d{4}-\d{7}-\d{1}$" at bounding box center [455, 229] width 163 height 35
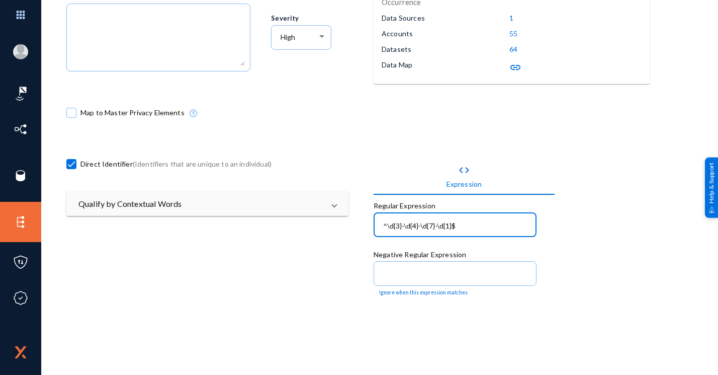
drag, startPoint x: 458, startPoint y: 225, endPoint x: 382, endPoint y: 216, distance: 76.5
click at [382, 216] on div "^\d{3}-\d{4}-\d{7}-\d{1}$" at bounding box center [455, 224] width 152 height 26
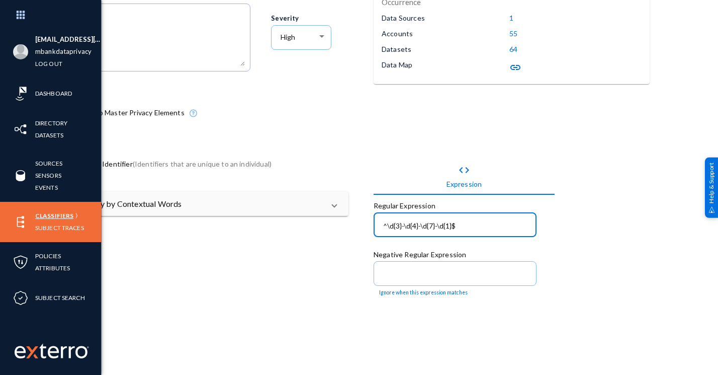
click at [40, 212] on link "Classifiers" at bounding box center [54, 216] width 38 height 12
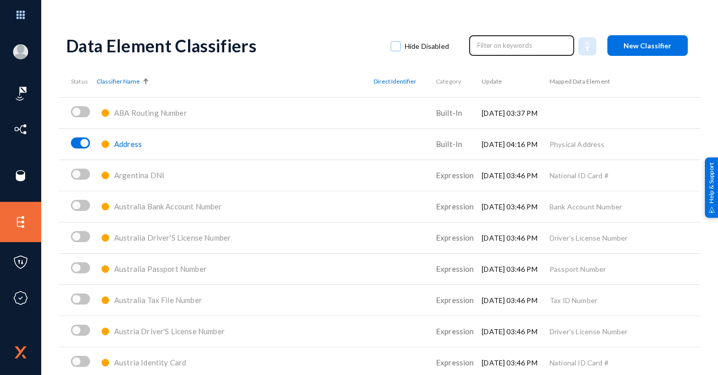
click at [508, 50] on input "text" at bounding box center [522, 45] width 89 height 15
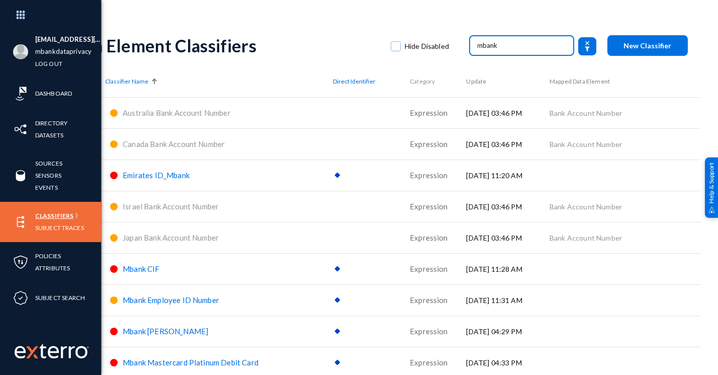
type input "mbank"
click at [48, 217] on link "Classifiers" at bounding box center [54, 216] width 38 height 12
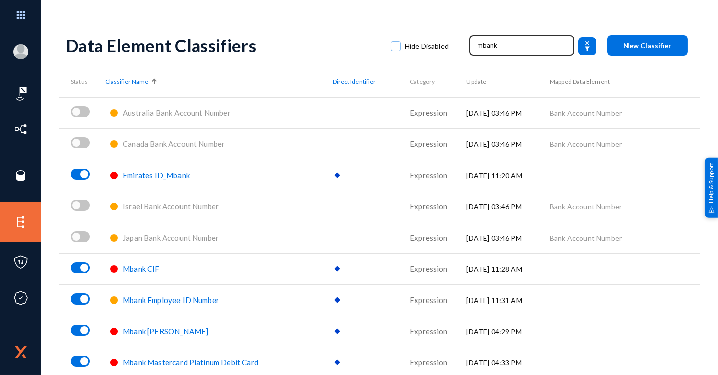
click at [497, 52] on input "mbank" at bounding box center [522, 45] width 89 height 15
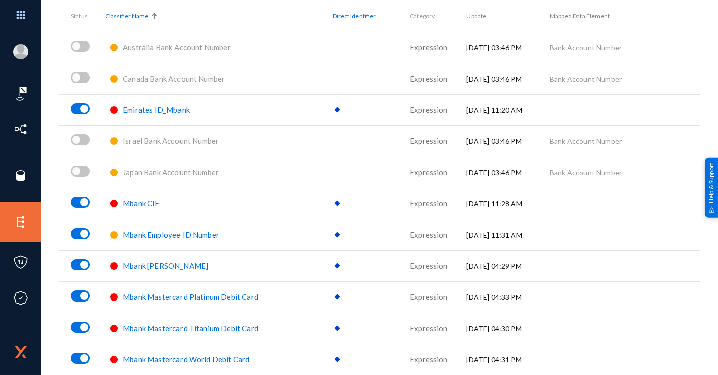
scroll to position [128, 0]
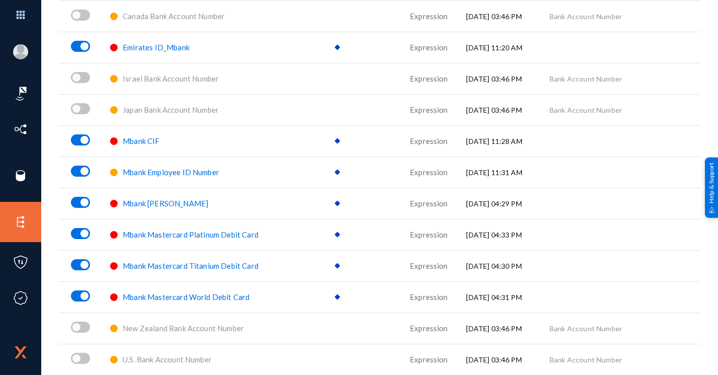
click at [149, 42] on div "Emirates ID_Mbank" at bounding box center [156, 48] width 67 height 12
click at [149, 52] on div "Emirates ID_Mbank" at bounding box center [156, 48] width 67 height 12
click at [150, 49] on span "Emirates ID_Mbank" at bounding box center [156, 47] width 67 height 9
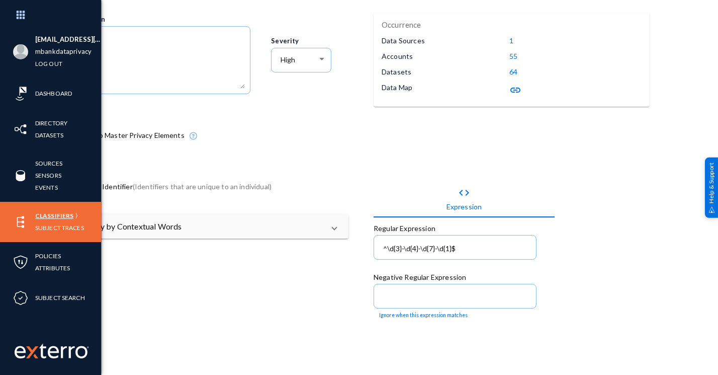
click at [40, 208] on div "Classifiers Subject Traces" at bounding box center [50, 222] width 101 height 40
click at [40, 220] on link "Classifiers" at bounding box center [54, 216] width 38 height 12
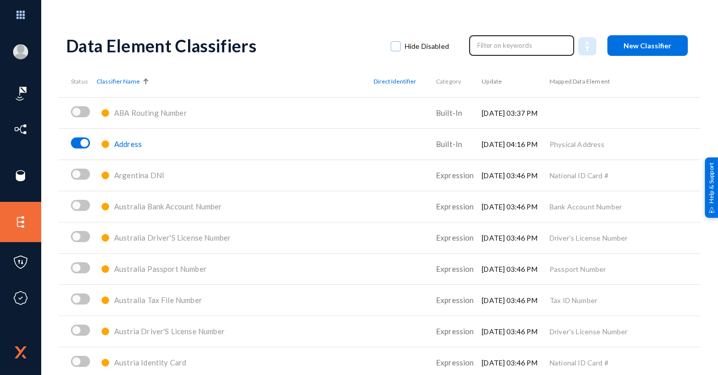
click at [508, 38] on input "text" at bounding box center [522, 45] width 89 height 15
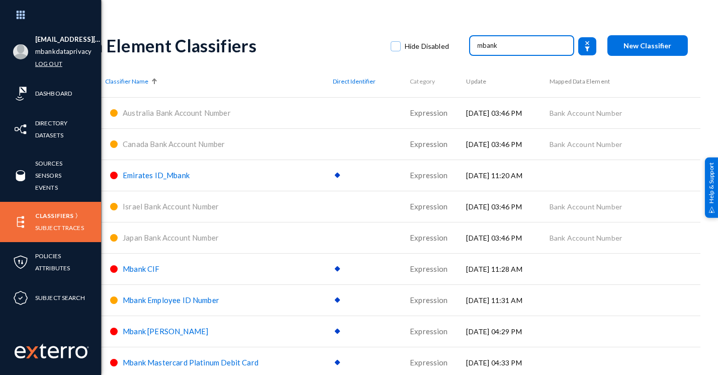
type input "mbank"
